Goal: Task Accomplishment & Management: Complete application form

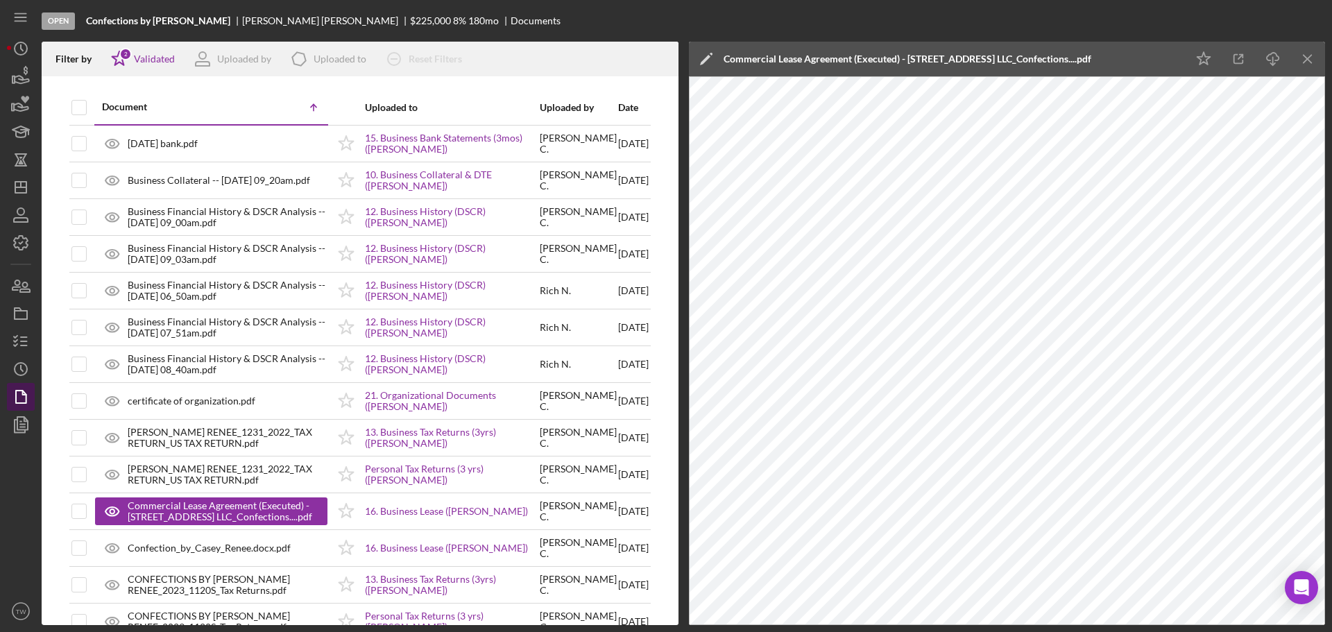
scroll to position [801, 0]
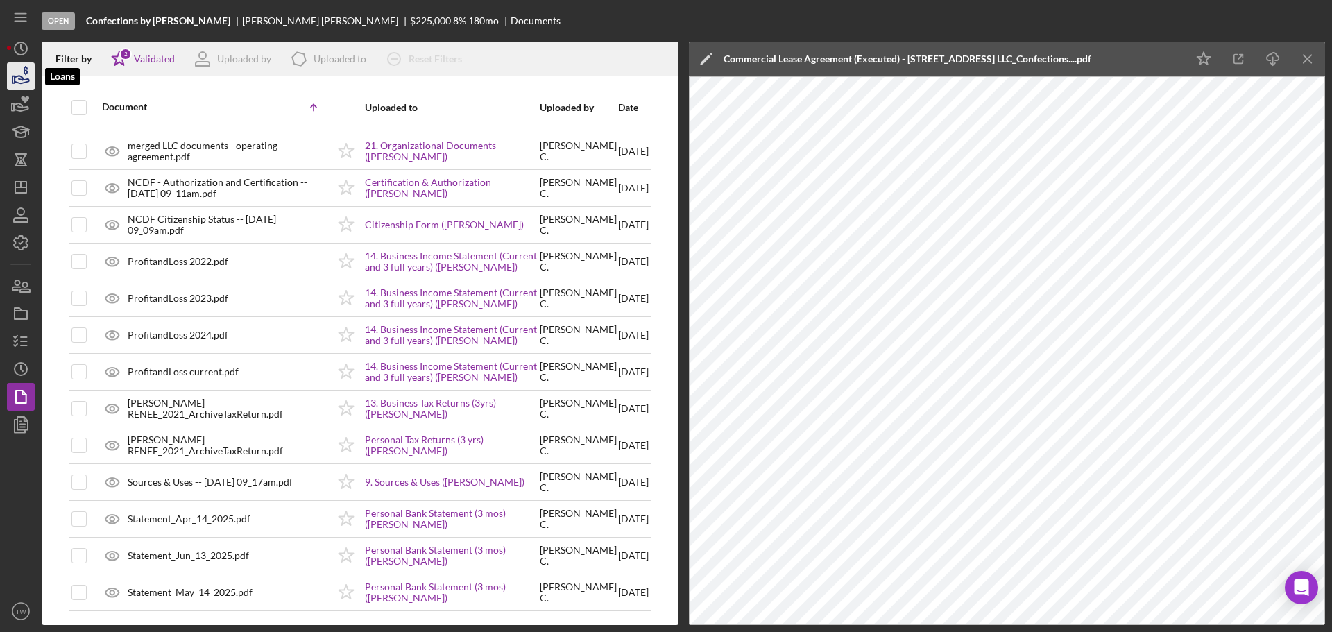
click at [18, 83] on icon "button" at bounding box center [22, 80] width 15 height 8
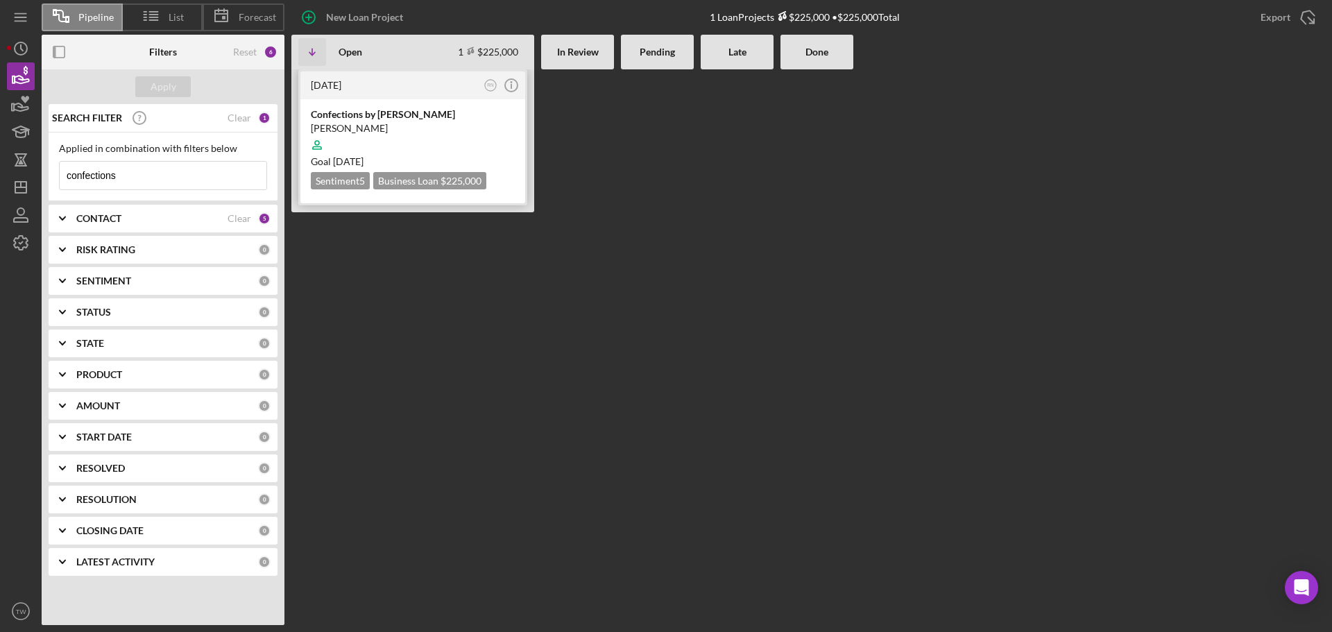
click at [421, 137] on div at bounding box center [413, 145] width 204 height 26
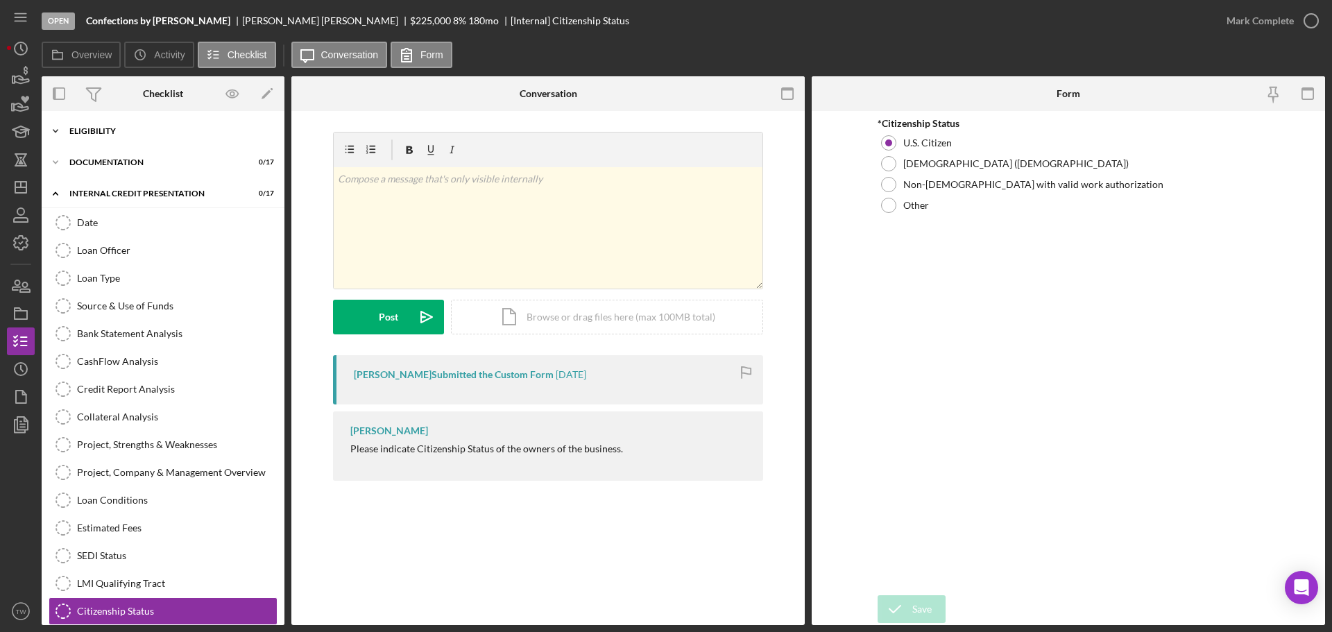
click at [144, 131] on div "Eligibility" at bounding box center [168, 131] width 198 height 8
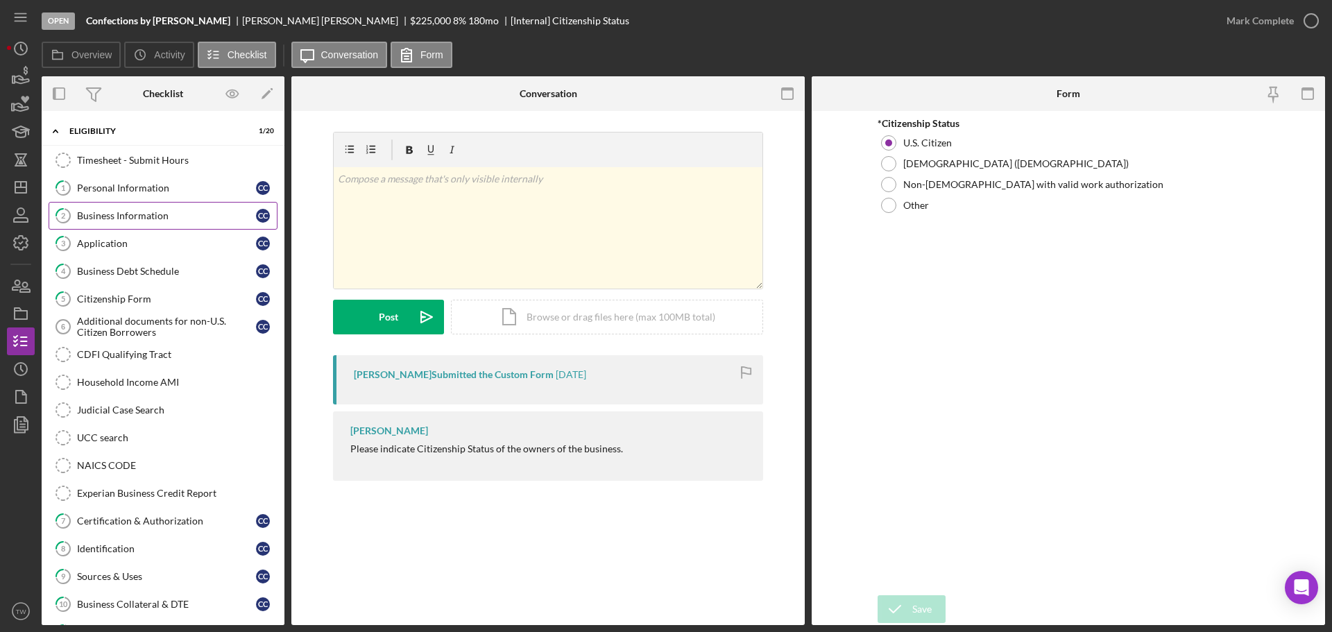
click at [139, 213] on div "Business Information" at bounding box center [166, 215] width 179 height 11
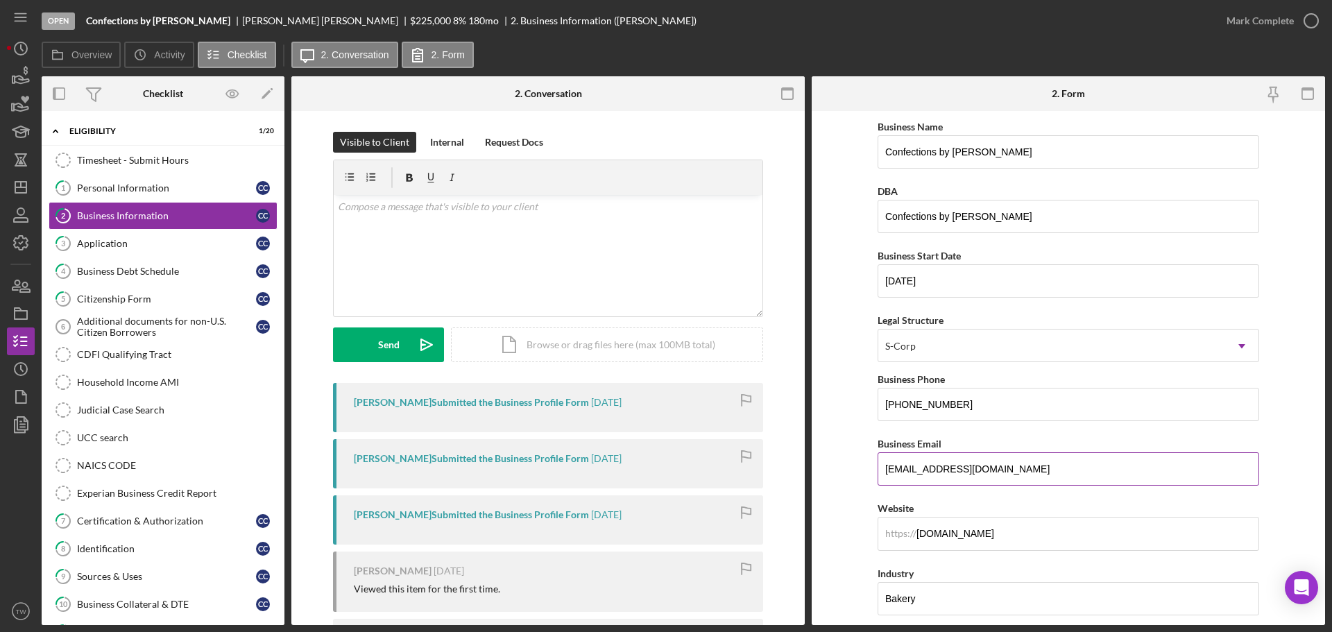
click at [1066, 469] on input "[EMAIL_ADDRESS][DOMAIN_NAME]" at bounding box center [1067, 468] width 381 height 33
